Goal: Find specific page/section: Find specific page/section

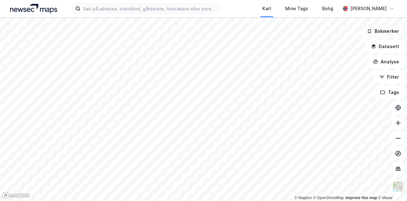
click at [386, 30] on button "Bokmerker" at bounding box center [383, 31] width 43 height 13
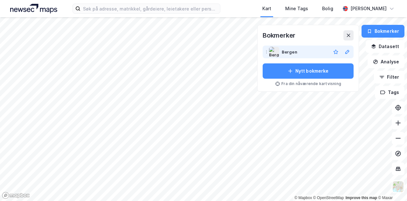
click at [288, 49] on div "Bergen" at bounding box center [290, 52] width 16 height 8
